Goal: Navigation & Orientation: Find specific page/section

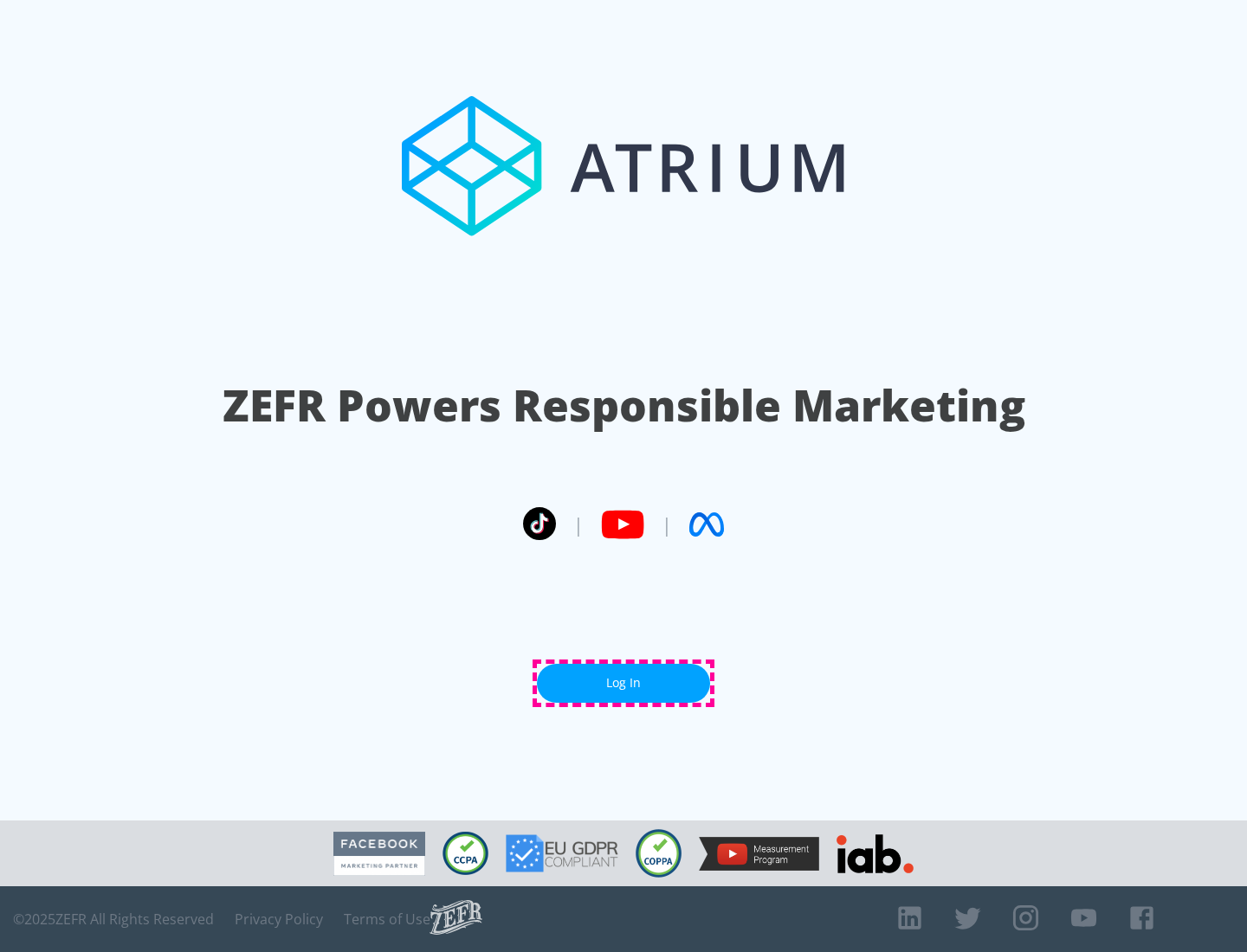
click at [624, 683] on link "Log In" at bounding box center [624, 683] width 173 height 39
